Goal: Task Accomplishment & Management: Complete application form

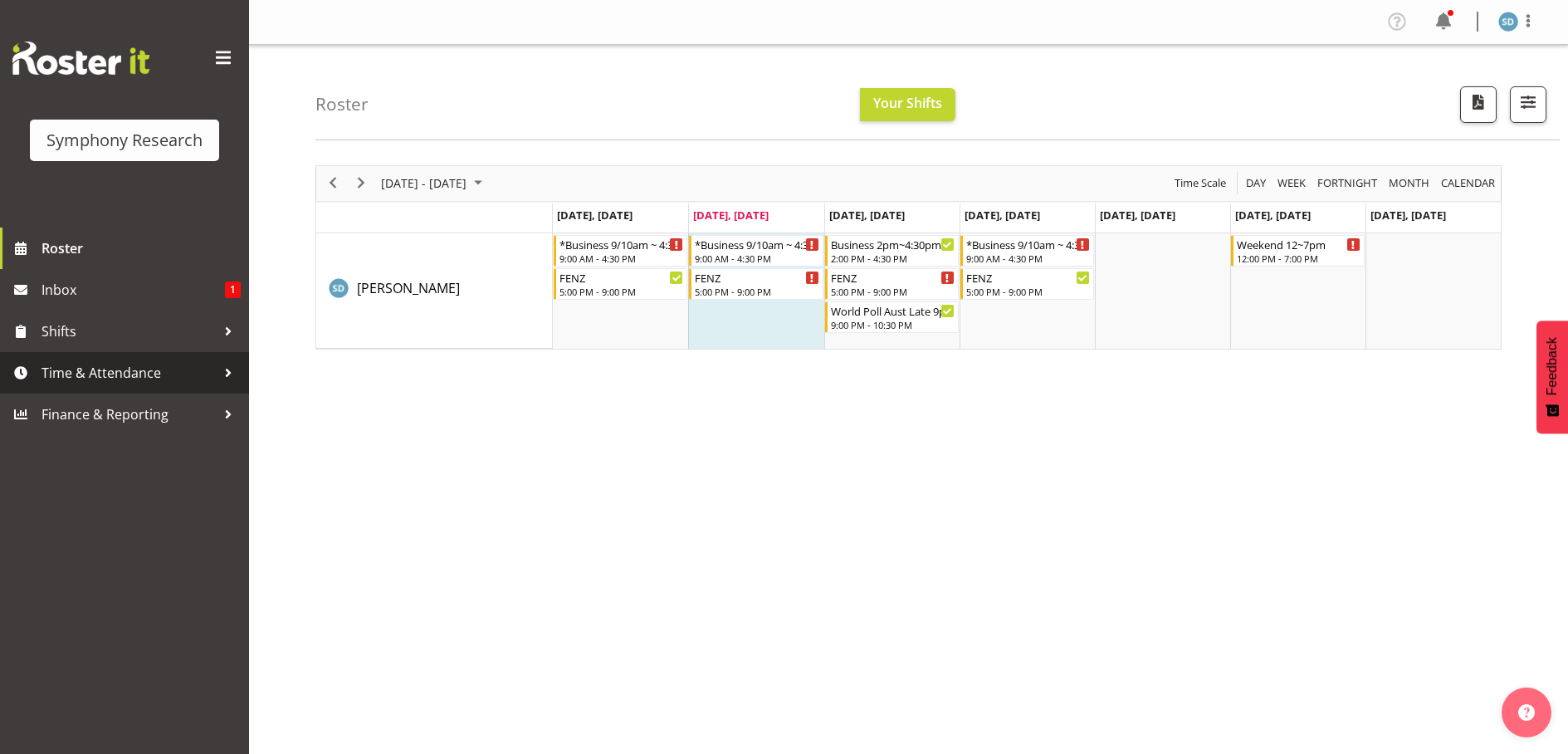
click at [105, 370] on span "Time & Attendance" at bounding box center [129, 373] width 174 height 25
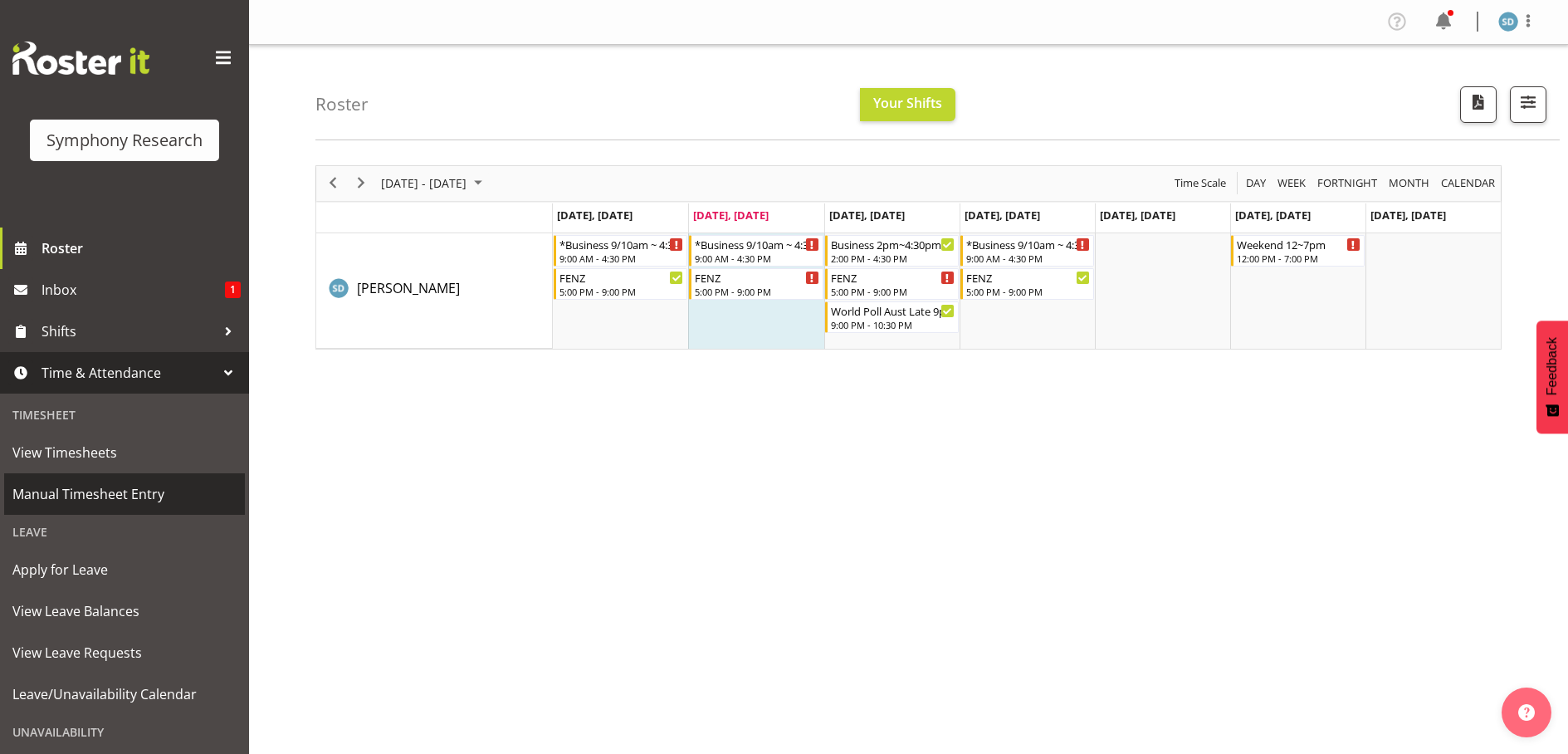
click at [101, 497] on span "Manual Timesheet Entry" at bounding box center [125, 494] width 224 height 25
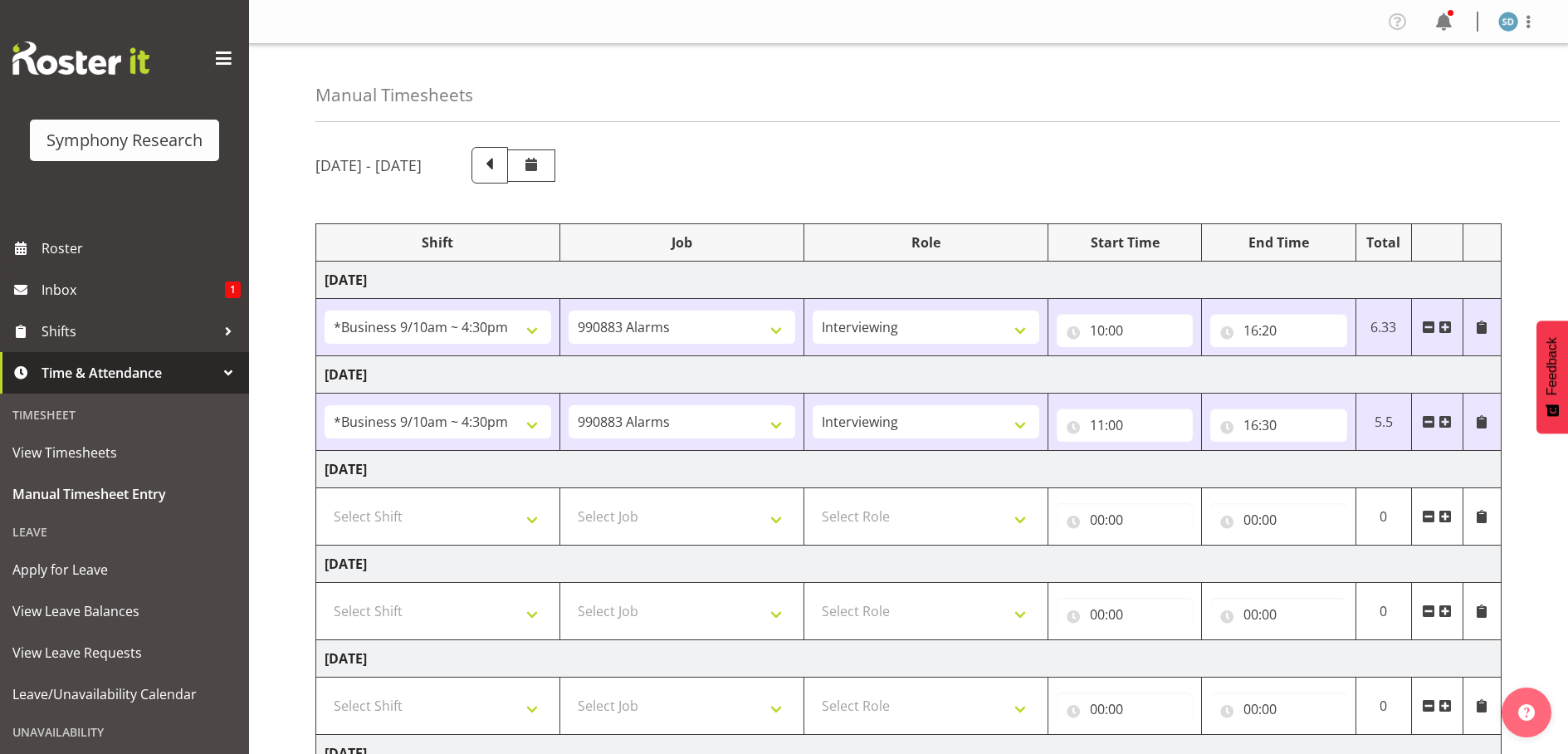
select select "26078"
select select "10420"
select select "47"
select select "26078"
select select "10420"
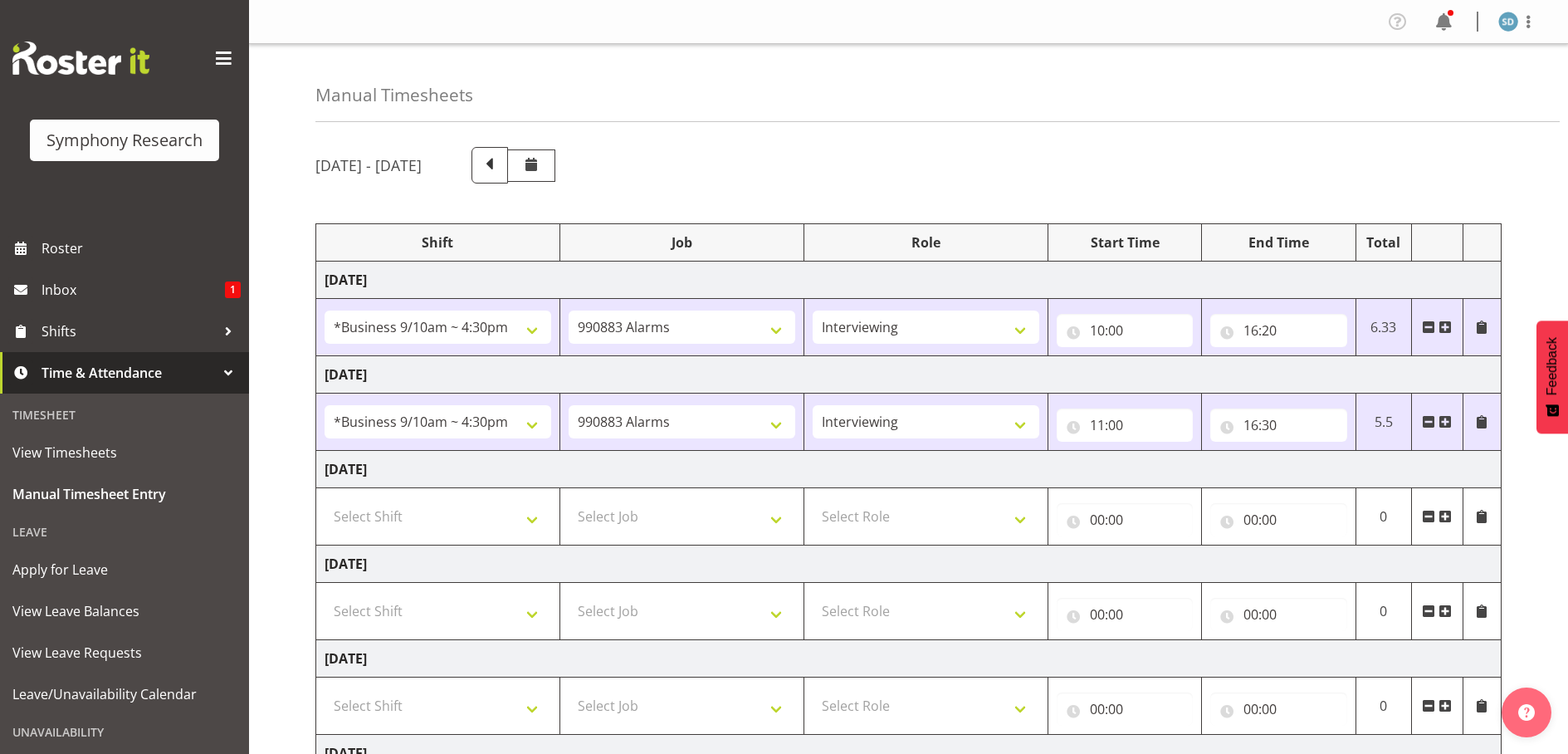
select select "47"
click at [1440, 419] on span at bounding box center [1445, 421] width 13 height 13
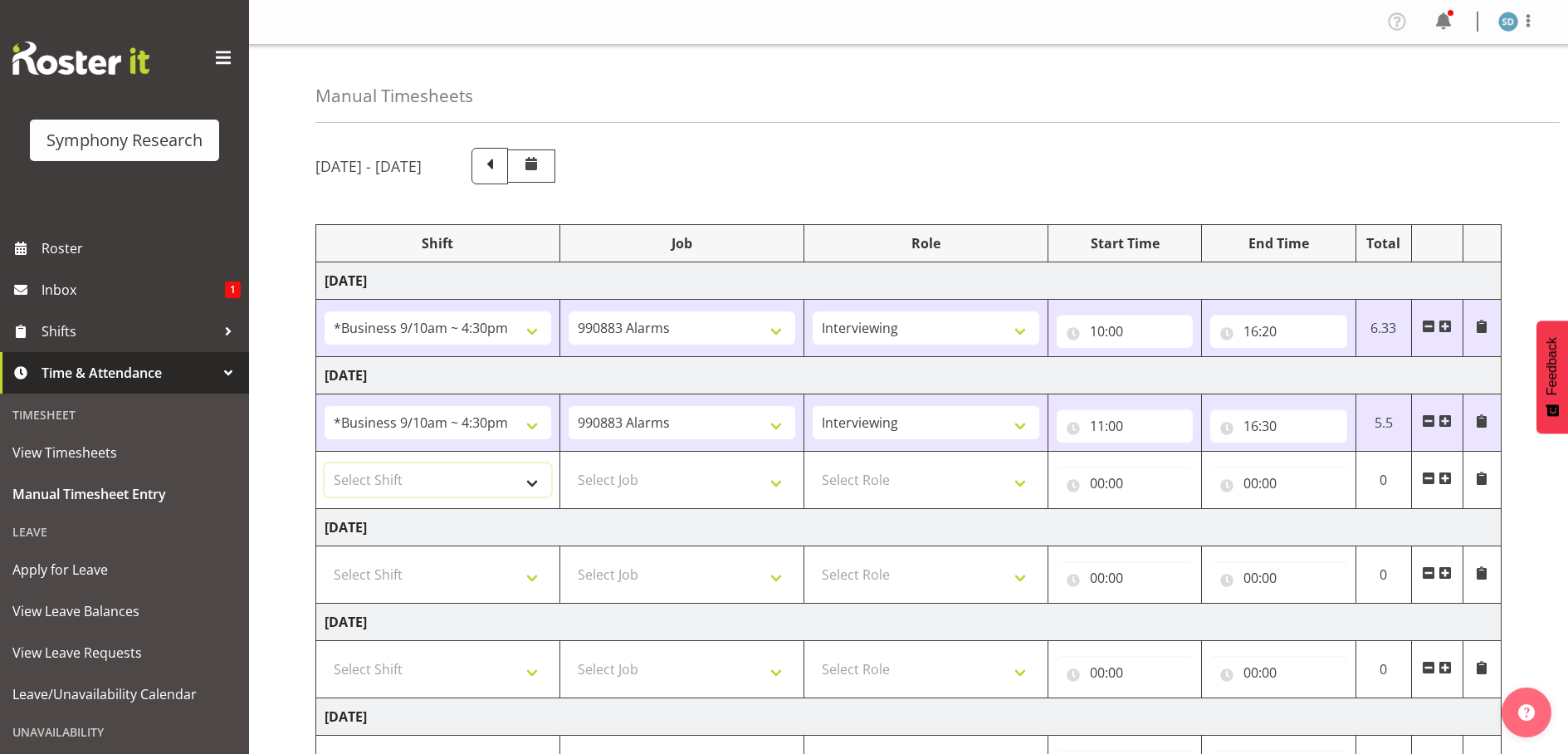
click at [531, 482] on select "Select Shift !!Weekend Residential (Roster IT Shift Label) *Business 9/10am ~ 4…" at bounding box center [438, 480] width 227 height 33
select select "48116"
click at [325, 464] on select "Select Shift !!Weekend Residential (Roster IT Shift Label) *Business 9/10am ~ 4…" at bounding box center [438, 480] width 227 height 33
click at [767, 477] on select "Select Job 550060 IF Admin 553492 World Poll Aus Wave 2 Main 2025 553500 BFM [D…" at bounding box center [682, 480] width 227 height 33
select select "10420"
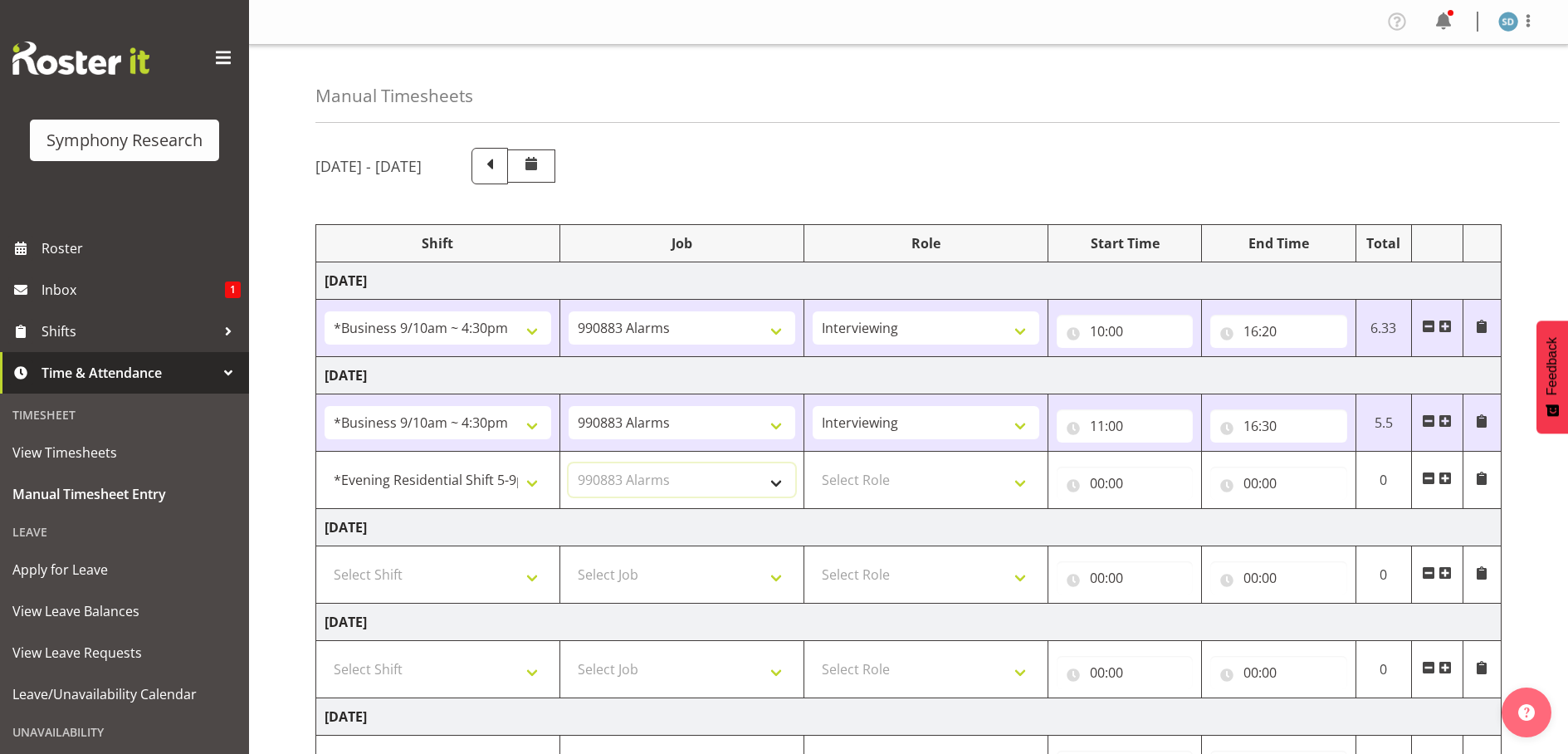
click at [569, 464] on select "Select Job 550060 IF Admin 553492 World Poll Aus Wave 2 Main 2025 553500 BFM [D…" at bounding box center [682, 480] width 227 height 33
click at [1021, 480] on select "Select Role Briefing Interviewing" at bounding box center [925, 480] width 227 height 33
select select "47"
click at [812, 464] on select "Select Role Briefing Interviewing" at bounding box center [925, 480] width 227 height 33
click at [1104, 482] on input "00:00" at bounding box center [1125, 484] width 137 height 33
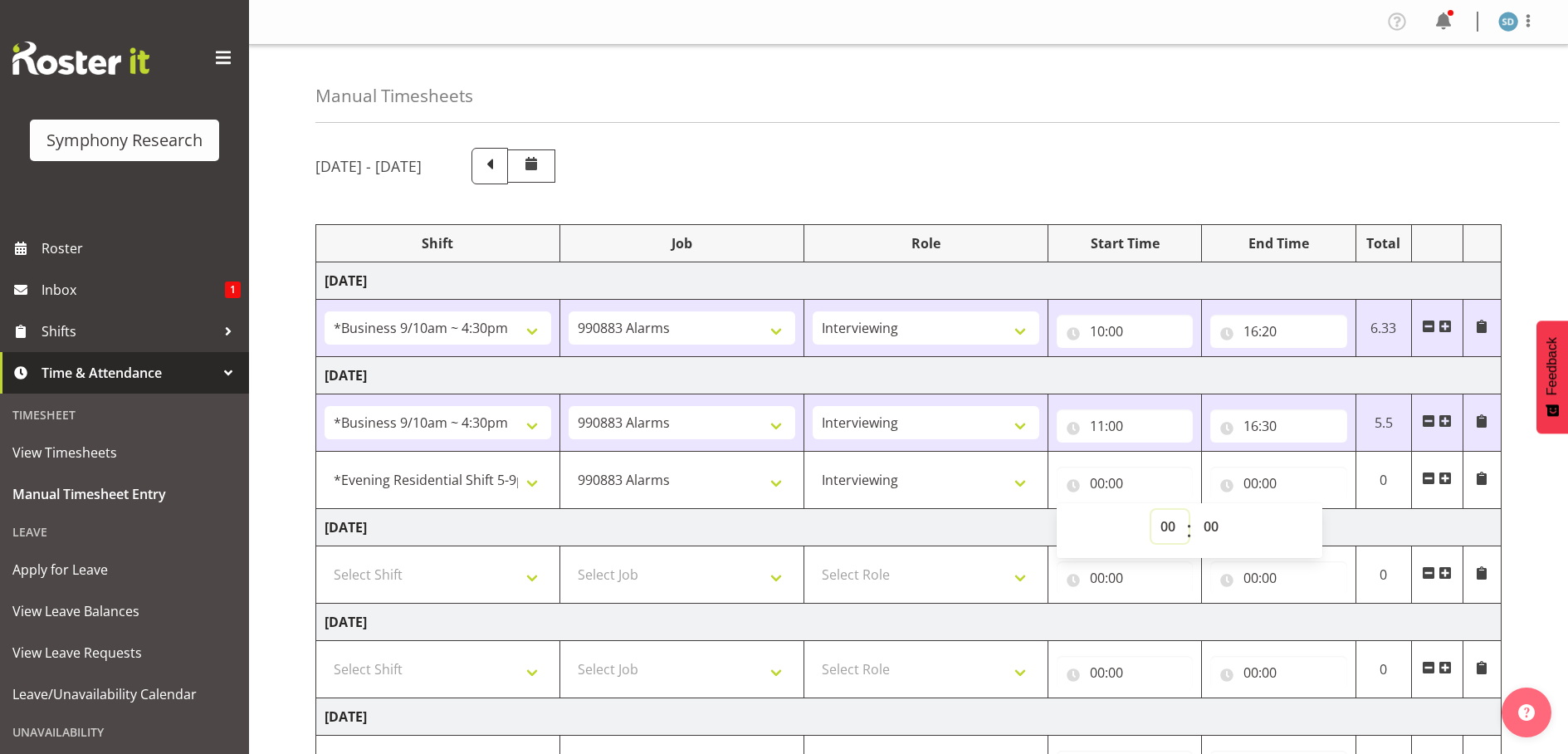
drag, startPoint x: 1167, startPoint y: 525, endPoint x: 1167, endPoint y: 510, distance: 15.0
click at [1167, 525] on select "00 01 02 03 04 05 06 07 08 09 10 11 12 13 14 15 16 17 18 19 20 21 22 23" at bounding box center [1170, 526] width 38 height 33
select select "17"
click at [1151, 510] on select "00 01 02 03 04 05 06 07 08 09 10 11 12 13 14 15 16 17 18 19 20 21 22 23" at bounding box center [1170, 526] width 38 height 33
type input "17:00"
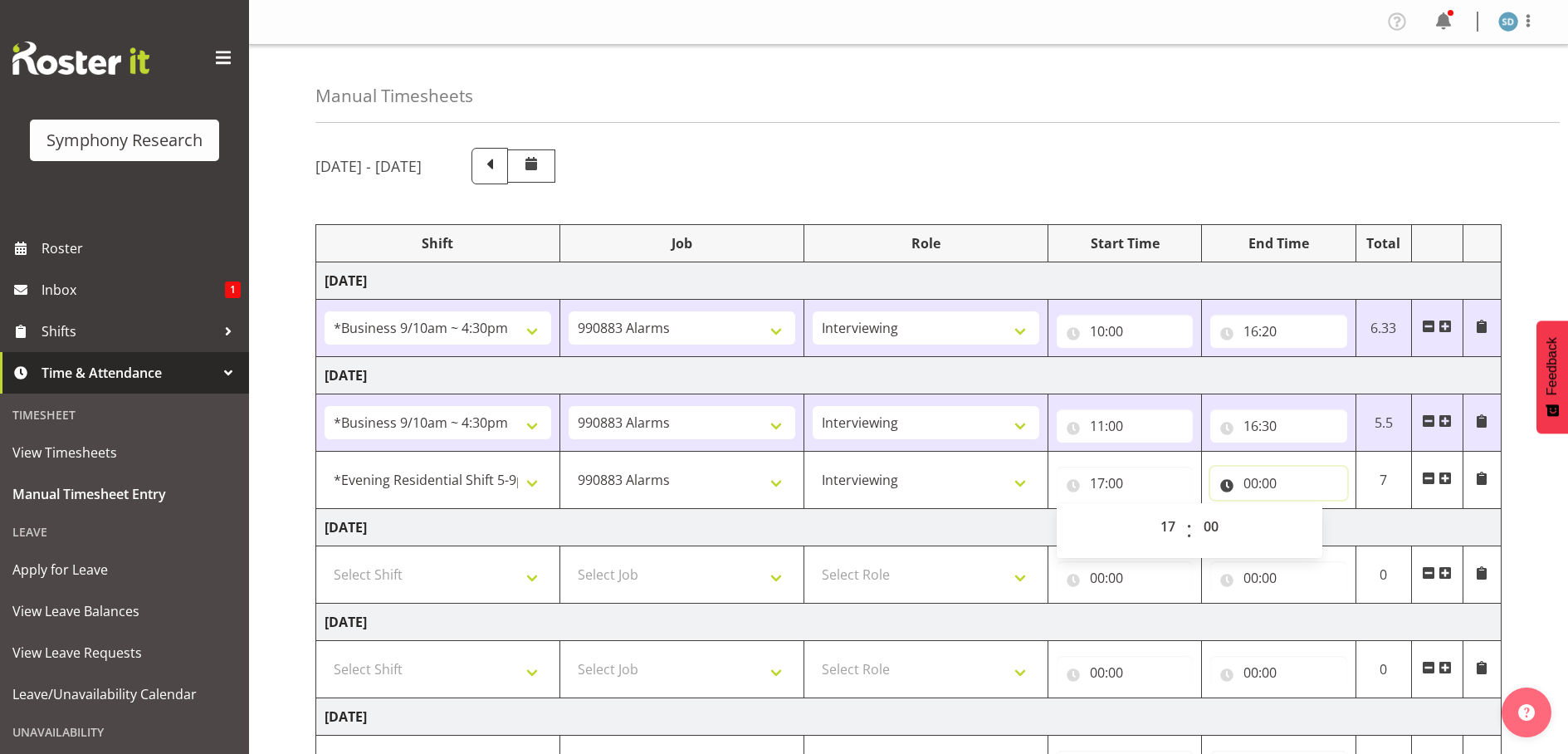
click at [1267, 481] on input "00:00" at bounding box center [1278, 484] width 137 height 33
click at [1319, 531] on select "00 01 02 03 04 05 06 07 08 09 10 11 12 13 14 15 16 17 18 19 20 21 22 23" at bounding box center [1324, 526] width 38 height 33
select select "19"
click at [1305, 510] on select "00 01 02 03 04 05 06 07 08 09 10 11 12 13 14 15 16 17 18 19 20 21 22 23" at bounding box center [1324, 526] width 38 height 33
type input "19:00"
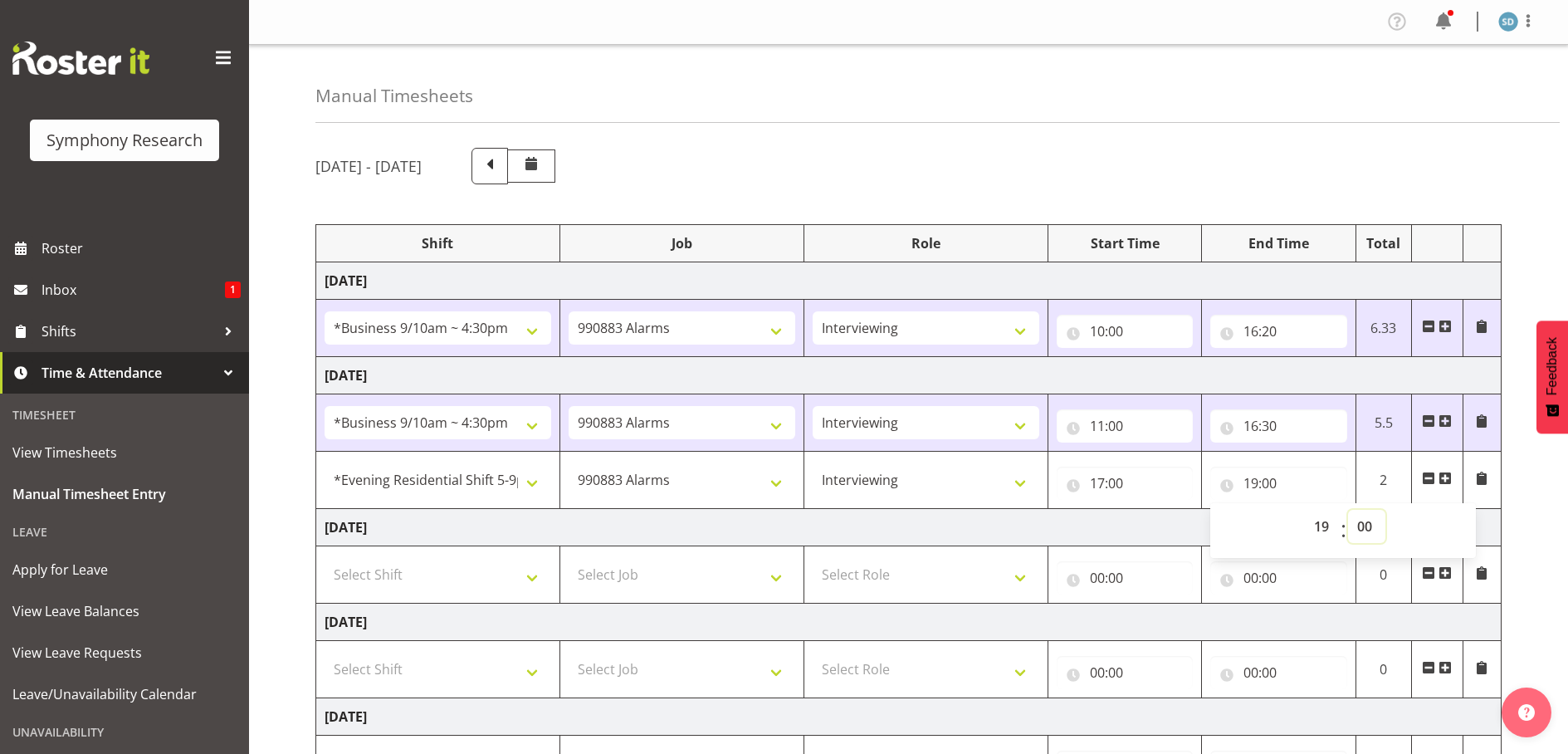
click at [1371, 518] on select "00 01 02 03 04 05 06 07 08 09 10 11 12 13 14 15 16 17 18 19 20 21 22 23 24 25 2…" at bounding box center [1366, 526] width 38 height 33
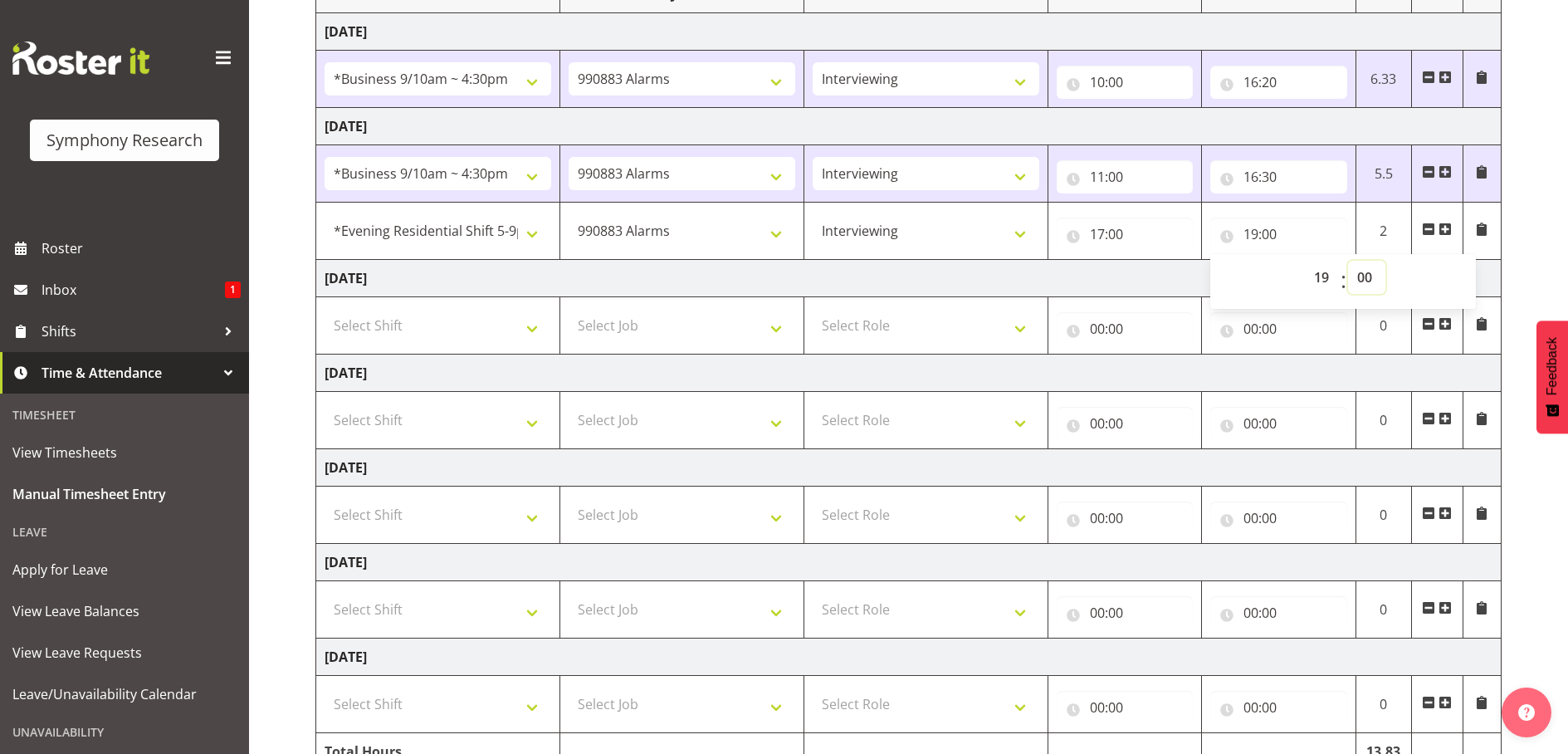
click at [1362, 276] on select "00 01 02 03 04 05 06 07 08 09 10 11 12 13 14 15 16 17 18 19 20 21 22 23 24 25 2…" at bounding box center [1366, 278] width 38 height 33
select select "50"
click at [1348, 261] on select "00 01 02 03 04 05 06 07 08 09 10 11 12 13 14 15 16 17 18 19 20 21 22 23 24 25 2…" at bounding box center [1366, 278] width 38 height 33
type input "19:50"
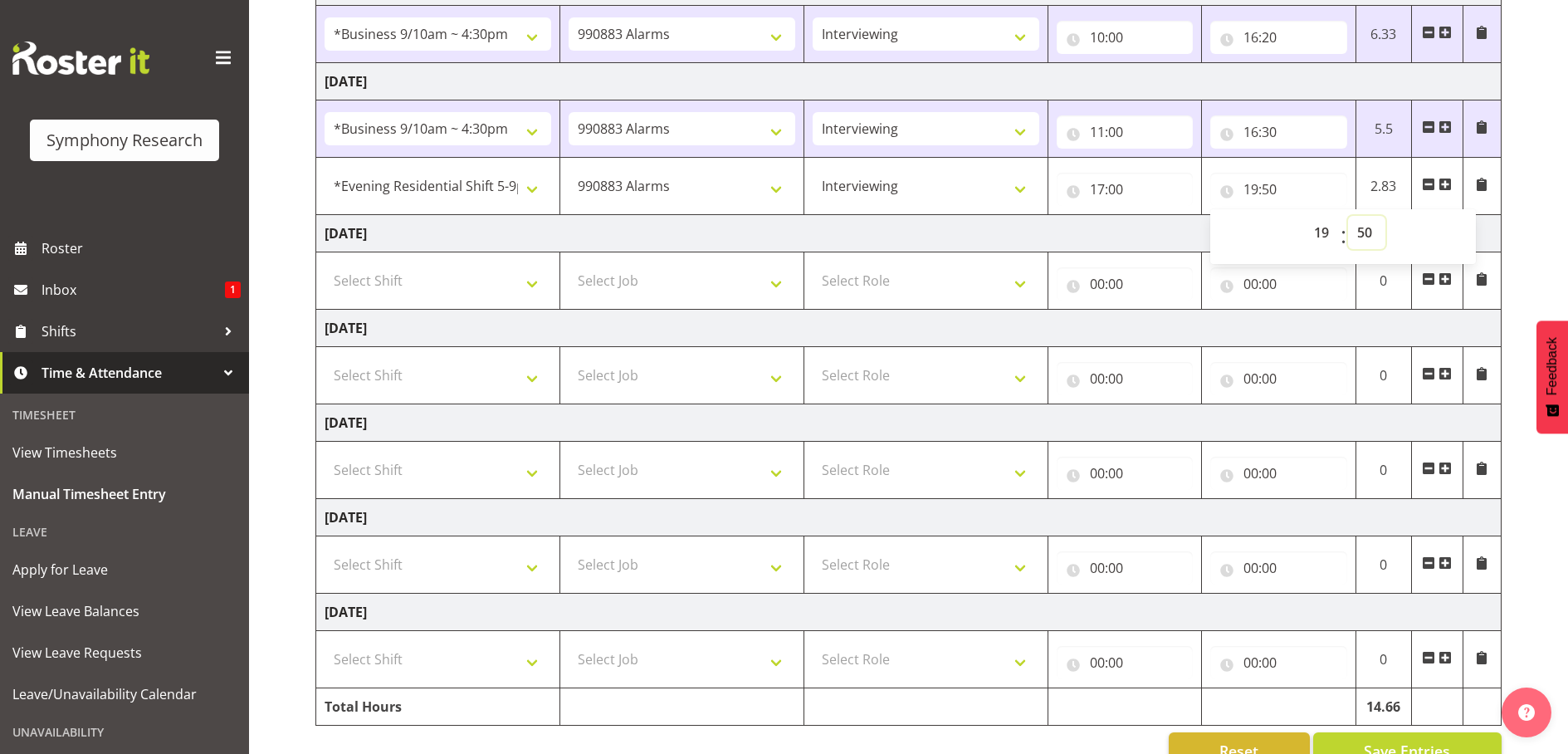
scroll to position [334, 0]
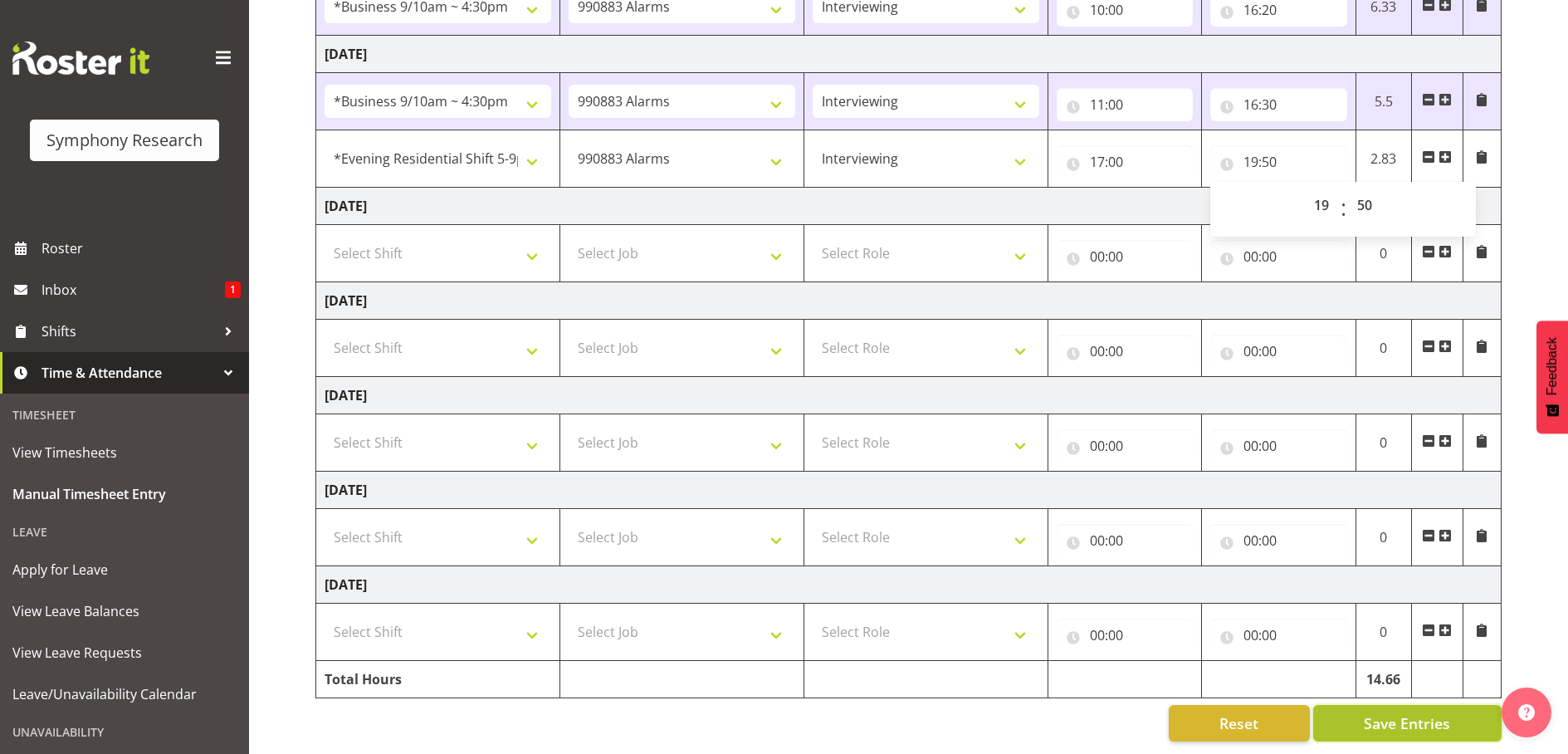
click at [1395, 721] on span "Save Entries" at bounding box center [1407, 723] width 86 height 22
